Goal: Information Seeking & Learning: Learn about a topic

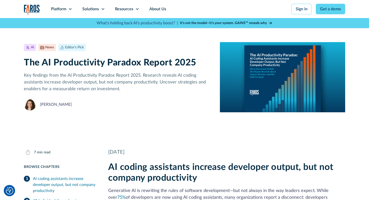
click at [180, 111] on div "AI News Editor's Pick July 23, 2025 7 min read The AI Productivity Paradox Repo…" at bounding box center [184, 77] width 321 height 94
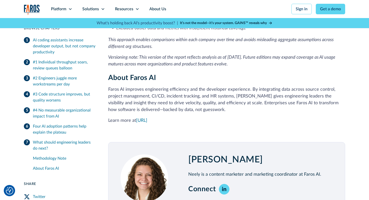
scroll to position [1522, 0]
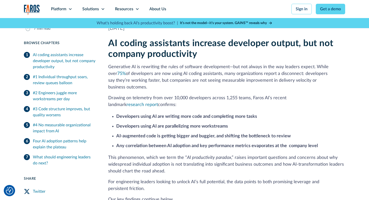
scroll to position [126, 0]
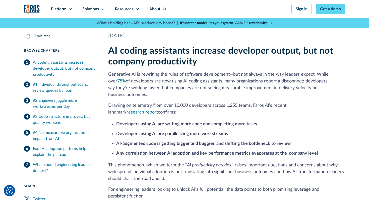
scroll to position [120, 0]
